Goal: Transaction & Acquisition: Obtain resource

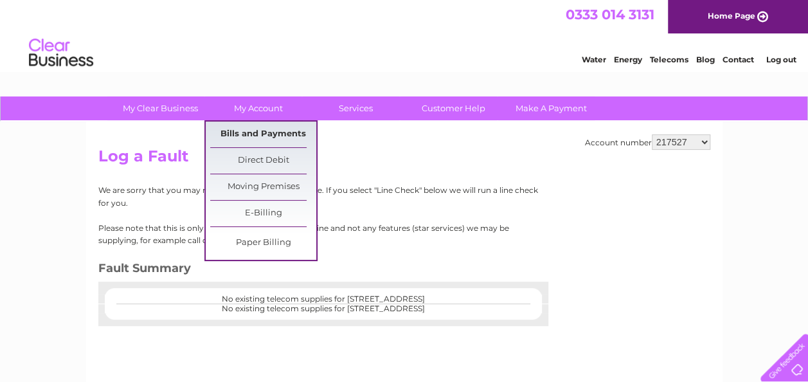
click at [263, 134] on link "Bills and Payments" at bounding box center [263, 134] width 106 height 26
click at [256, 136] on link "Bills and Payments" at bounding box center [263, 134] width 106 height 26
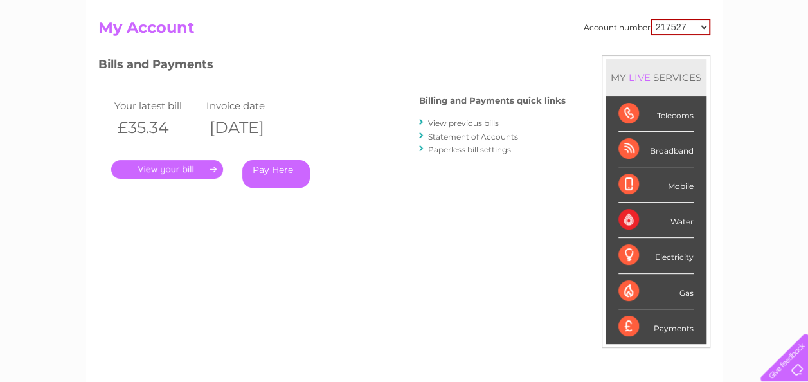
click at [499, 121] on link "View previous bills" at bounding box center [463, 123] width 71 height 10
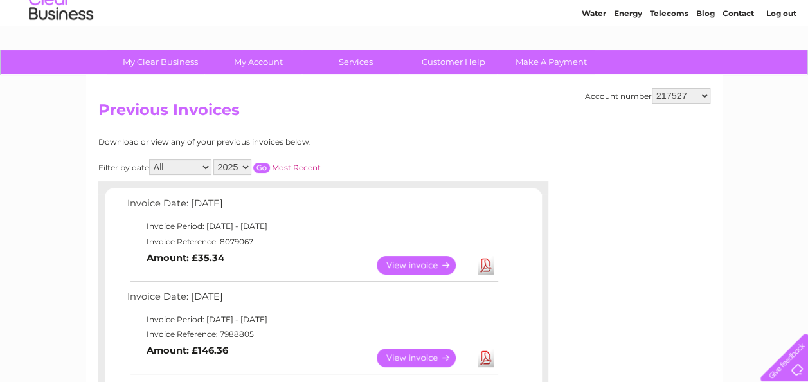
scroll to position [64, 0]
